Goal: Task Accomplishment & Management: Manage account settings

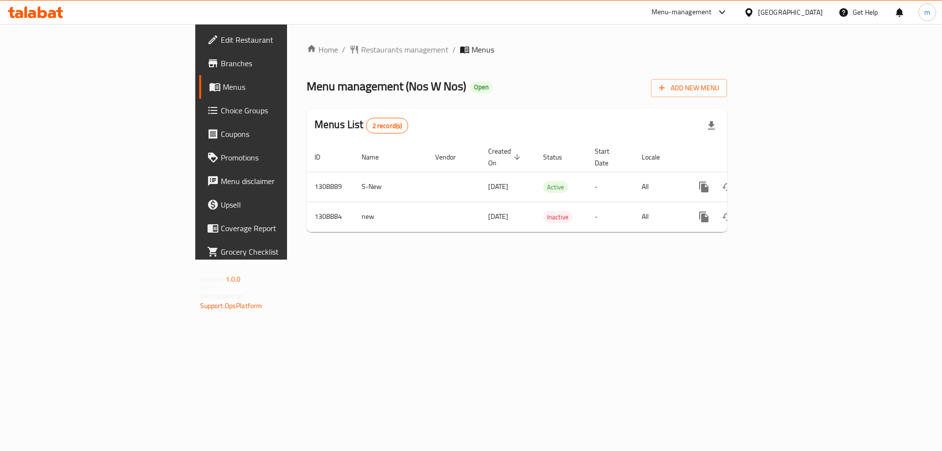
click at [221, 110] on span "Choice Groups" at bounding box center [283, 110] width 124 height 12
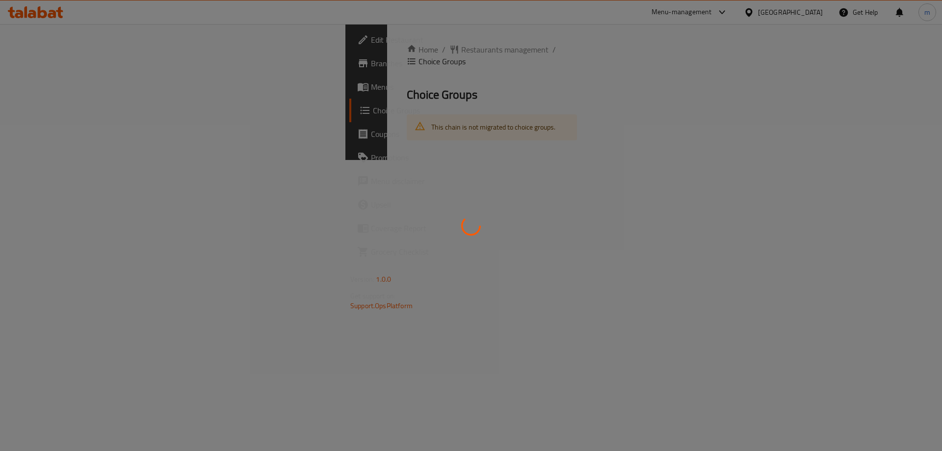
click at [252, 150] on div at bounding box center [471, 225] width 942 height 451
click at [265, 149] on div at bounding box center [471, 225] width 942 height 451
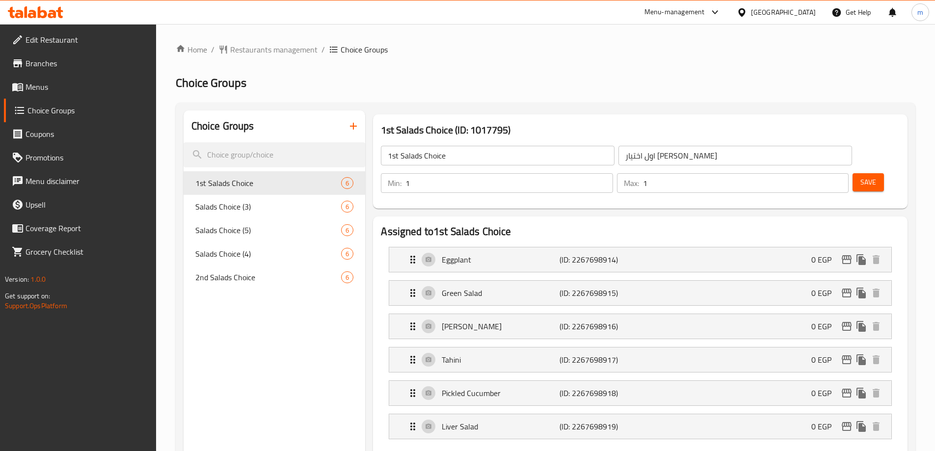
click at [238, 152] on input "search" at bounding box center [274, 154] width 182 height 25
paste input "Salads Choice (5)"
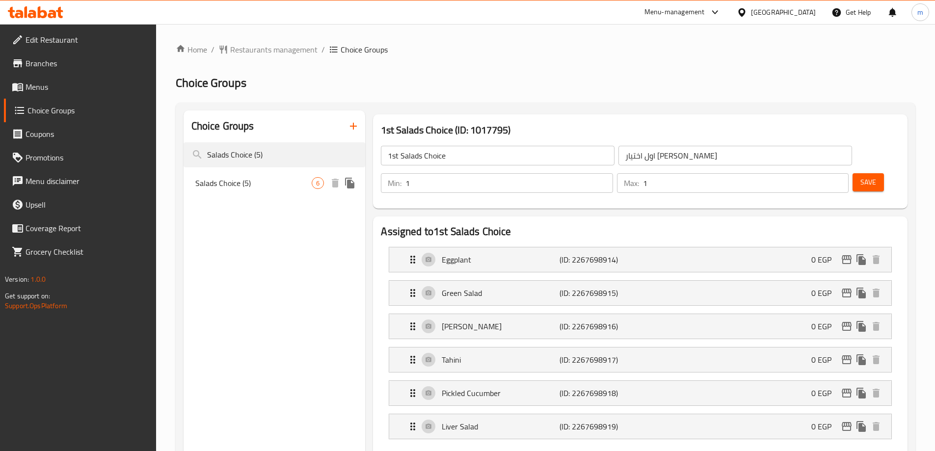
type input "Salads Choice (5)"
click at [241, 179] on span "Salads Choice (5)" at bounding box center [253, 183] width 117 height 12
type input "Salads Choice (5)"
type input "اختيار السلطات (5)"
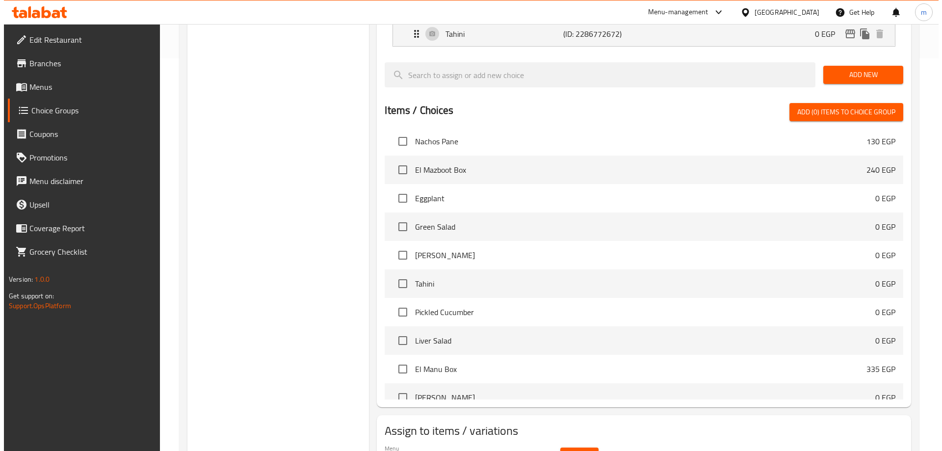
scroll to position [49, 0]
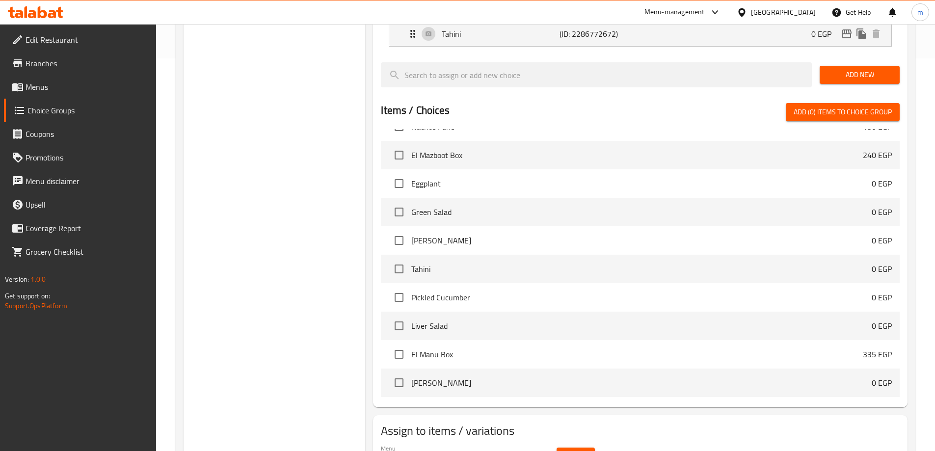
click at [589, 447] on button "Select" at bounding box center [575, 456] width 38 height 18
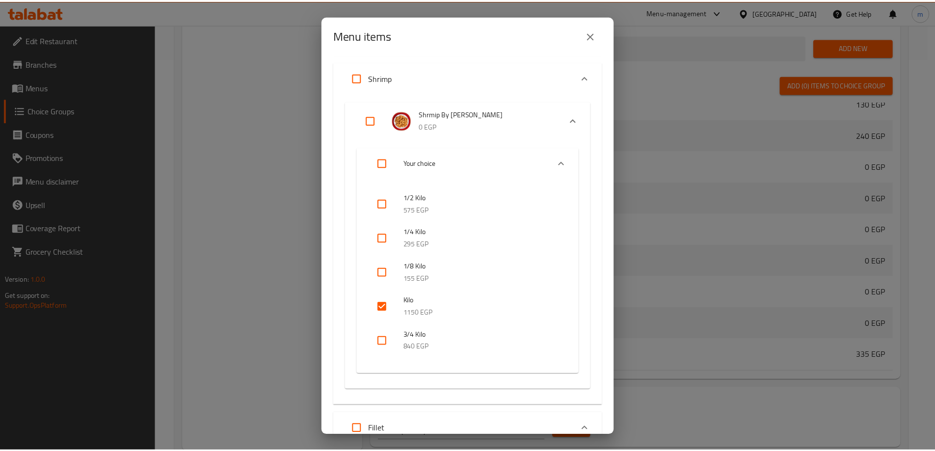
scroll to position [540, 0]
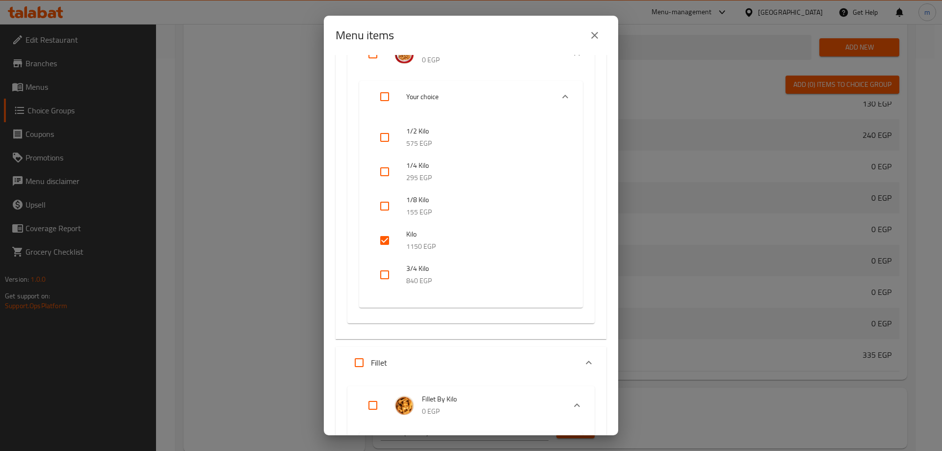
click at [710, 201] on div "Menu items 0 / 34 items selected ​ Asrar Nos w Nos Nachos Shrimp 215 EGP Nachos…" at bounding box center [471, 225] width 942 height 451
click at [271, 68] on div "Menu items 0 / 34 items selected ​ Asrar Nos w Nos Nachos Shrimp 215 EGP Nachos…" at bounding box center [471, 225] width 942 height 451
click at [280, 77] on div "Menu items 0 / 34 items selected ​ Asrar Nos w Nos Nachos Shrimp 215 EGP Nachos…" at bounding box center [471, 225] width 942 height 451
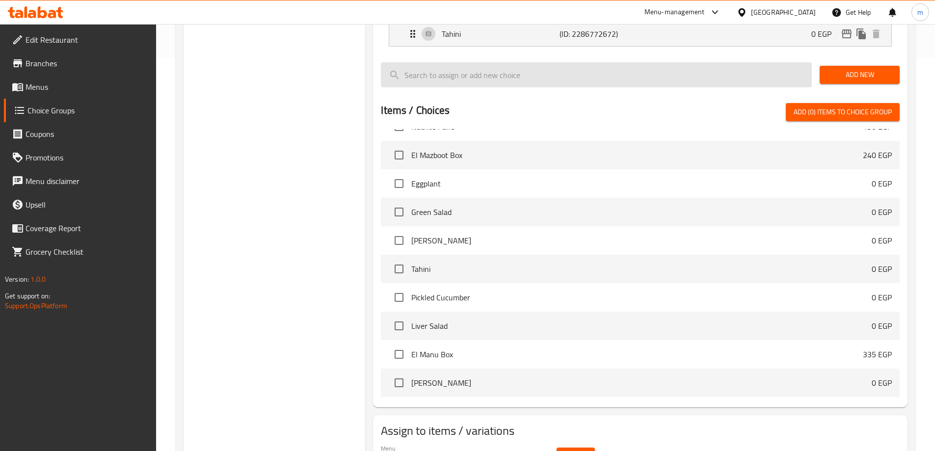
click at [594, 62] on input "search" at bounding box center [596, 74] width 431 height 25
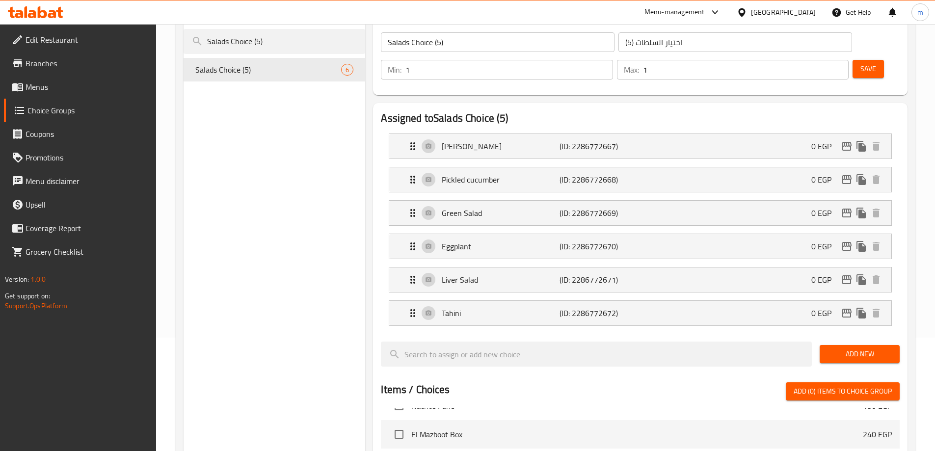
scroll to position [0, 0]
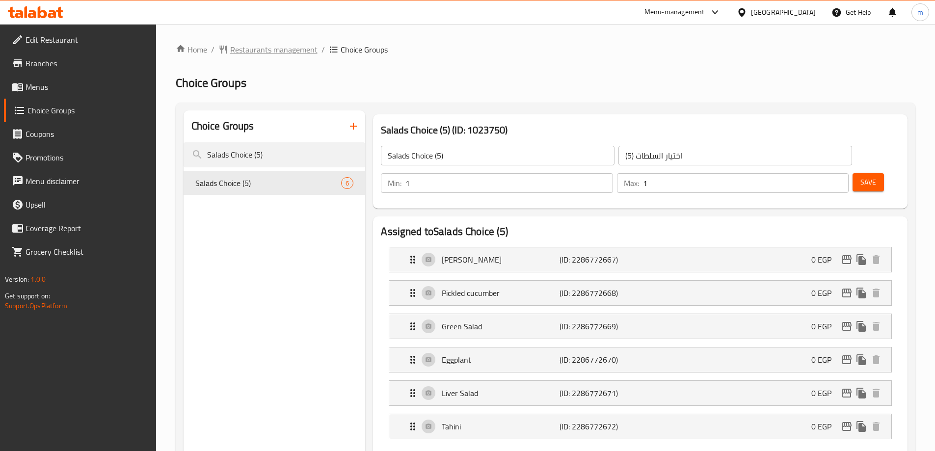
click at [248, 47] on span "Restaurants management" at bounding box center [273, 50] width 87 height 12
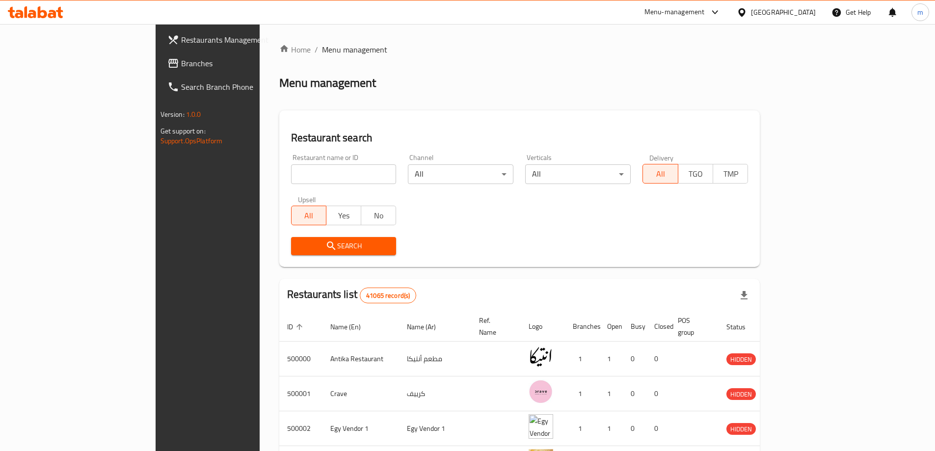
click at [181, 66] on span "Branches" at bounding box center [242, 63] width 123 height 12
